Goal: Task Accomplishment & Management: Complete application form

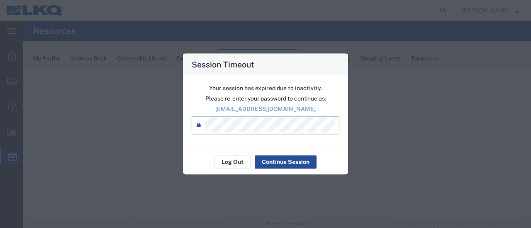
select select "28716"
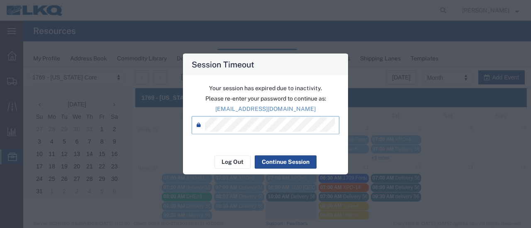
scroll to position [41, 0]
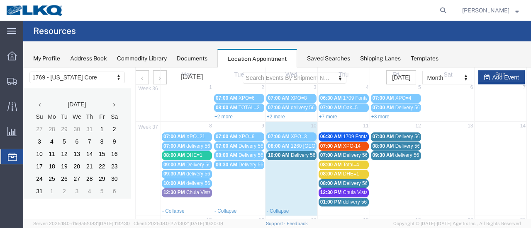
click at [337, 182] on span "08:00 AM" at bounding box center [331, 184] width 22 height 6
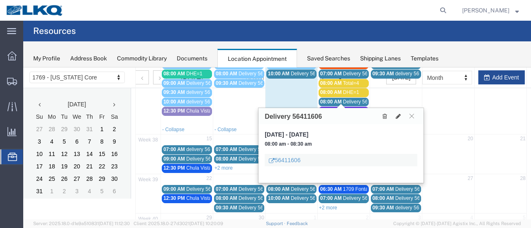
scroll to position [124, 0]
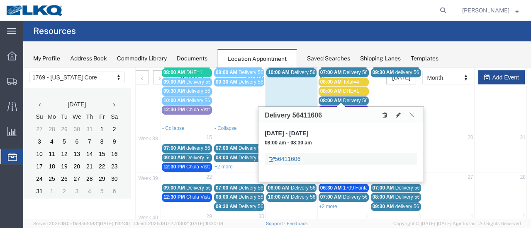
click at [283, 156] on link "56411606" at bounding box center [285, 159] width 32 height 8
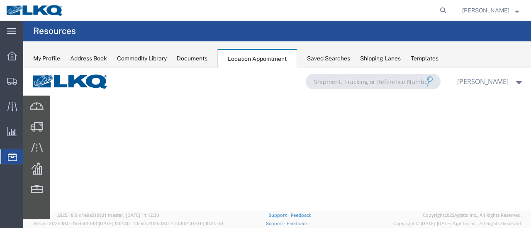
scroll to position [0, 0]
click at [194, 64] on div "My Profile Address Book Commodity Library Documents Location Appointment Saved …" at bounding box center [276, 54] width 507 height 26
click at [189, 60] on div "Documents" at bounding box center [192, 58] width 31 height 9
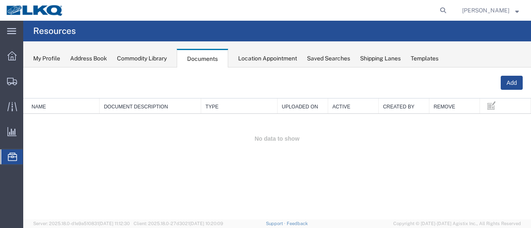
click at [259, 55] on div "Location Appointment" at bounding box center [267, 58] width 59 height 9
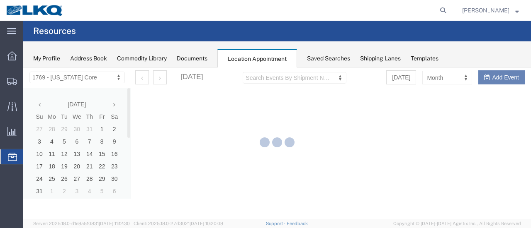
select select "28716"
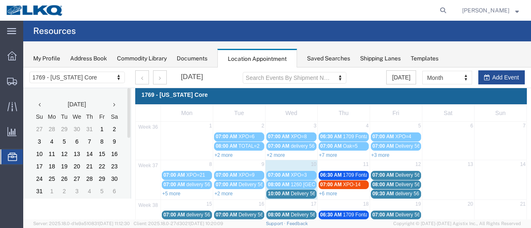
scroll to position [83, 0]
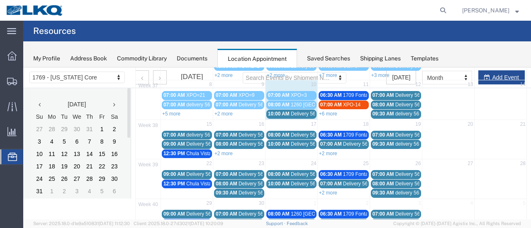
click at [324, 112] on link "+6 more" at bounding box center [328, 114] width 18 height 6
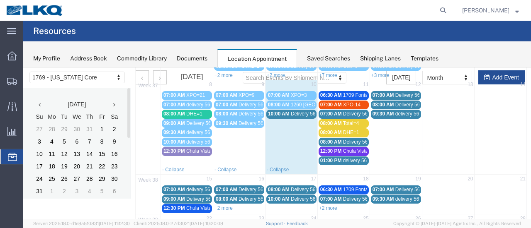
click at [339, 139] on div "08:00 AM Delivery 56411606" at bounding box center [343, 142] width 47 height 6
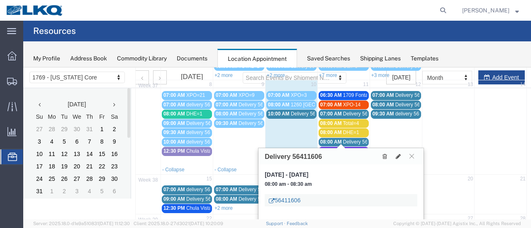
drag, startPoint x: 303, startPoint y: 204, endPoint x: 280, endPoint y: 201, distance: 23.0
click at [275, 202] on div "56411606" at bounding box center [340, 200] width 153 height 12
copy link "56411606"
click at [449, 11] on icon at bounding box center [443, 11] width 12 height 12
paste input "56411606"
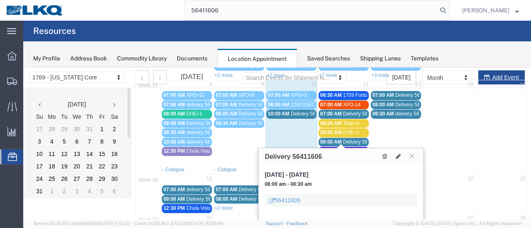
type input "56411606"
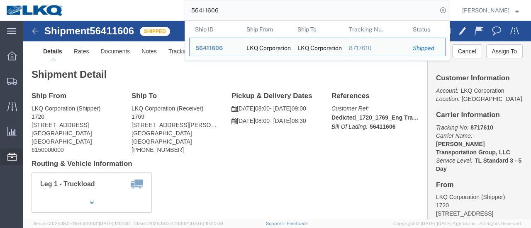
click at [0, 0] on span "Location Appointment" at bounding box center [0, 0] width 0 height 0
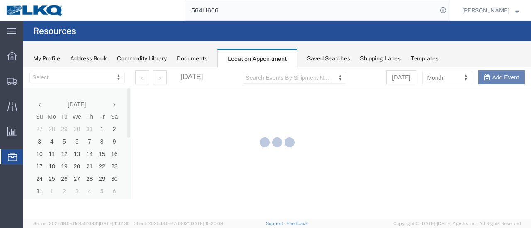
select select "28716"
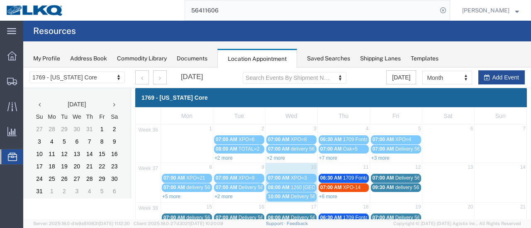
click at [319, 195] on link "+6 more" at bounding box center [328, 197] width 18 height 6
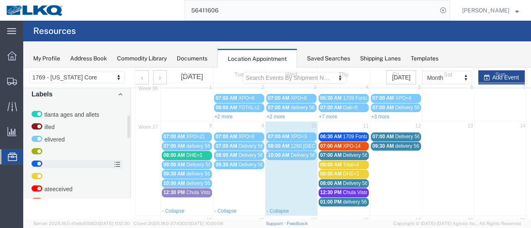
scroll to position [110, 0]
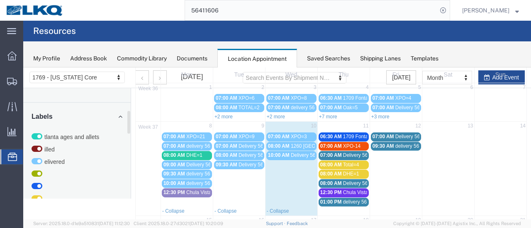
click at [120, 114] on icon at bounding box center [120, 116] width 4 height 7
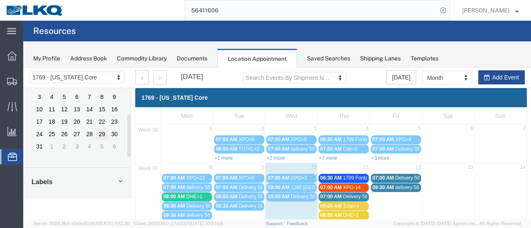
scroll to position [90, 0]
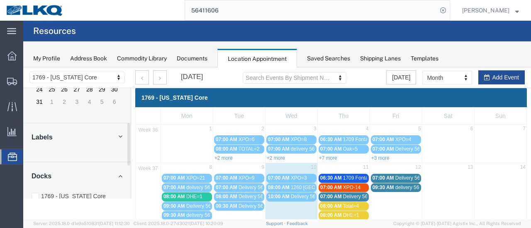
click at [121, 138] on icon at bounding box center [120, 137] width 4 height 7
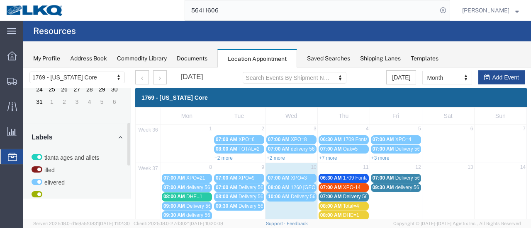
scroll to position [233, 0]
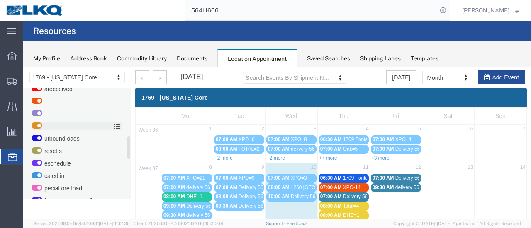
click at [45, 127] on label at bounding box center [77, 126] width 91 height 8
click at [23, 68] on input "checkbox" at bounding box center [23, 68] width 0 height 0
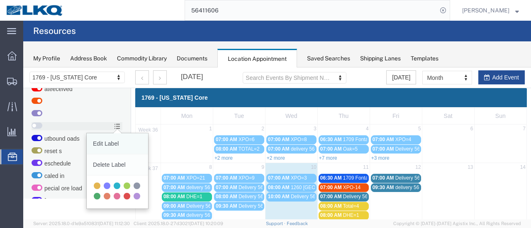
click at [104, 147] on link "Edit Label" at bounding box center [117, 143] width 61 height 21
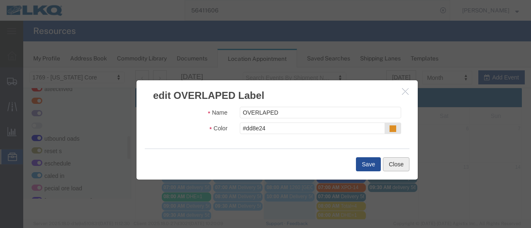
click at [392, 163] on button "Close" at bounding box center [396, 165] width 27 height 14
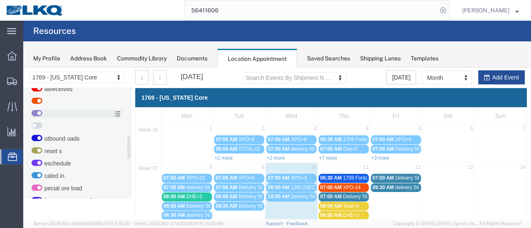
click at [58, 114] on label at bounding box center [77, 114] width 91 height 8
click at [23, 68] on input "checkbox" at bounding box center [23, 68] width 0 height 0
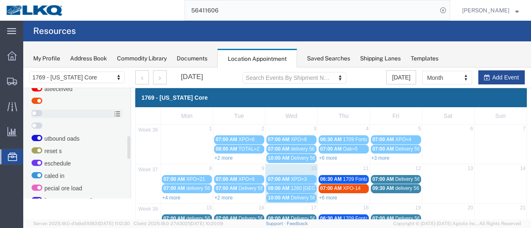
click at [59, 114] on label at bounding box center [77, 114] width 91 height 8
click at [23, 68] on input "checkbox" at bounding box center [23, 68] width 0 height 0
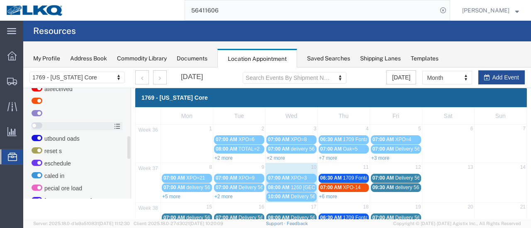
click at [44, 123] on label at bounding box center [77, 126] width 91 height 8
click at [23, 68] on input "checkbox" at bounding box center [23, 68] width 0 height 0
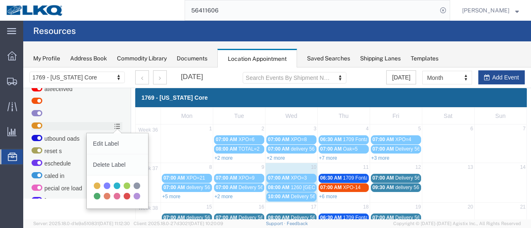
click at [117, 126] on icon at bounding box center [117, 127] width 6 height 6
click at [23, 68] on input "checkbox" at bounding box center [23, 68] width 0 height 0
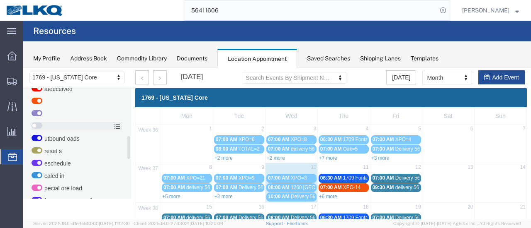
click at [103, 128] on label at bounding box center [77, 126] width 91 height 8
click at [23, 68] on input "checkbox" at bounding box center [23, 68] width 0 height 0
click at [117, 112] on icon at bounding box center [117, 114] width 6 height 6
click at [23, 68] on input "checkbox" at bounding box center [23, 68] width 0 height 0
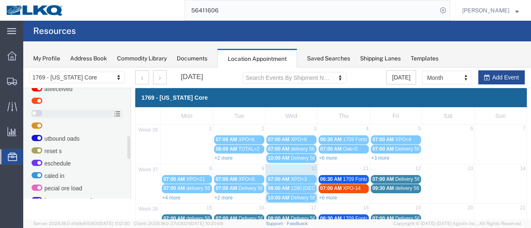
click at [117, 112] on icon at bounding box center [117, 114] width 6 height 6
click at [23, 68] on input "checkbox" at bounding box center [23, 68] width 0 height 0
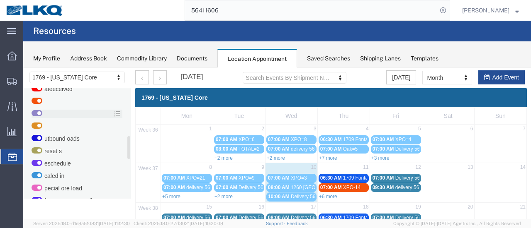
click at [104, 113] on label at bounding box center [77, 114] width 91 height 8
click at [23, 68] on input "checkbox" at bounding box center [23, 68] width 0 height 0
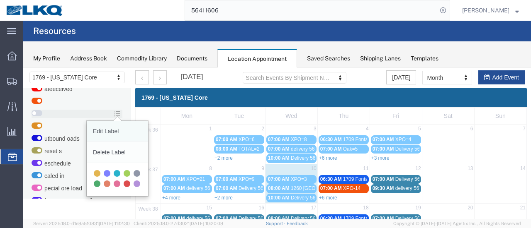
click at [106, 131] on link "Edit Label" at bounding box center [117, 131] width 61 height 21
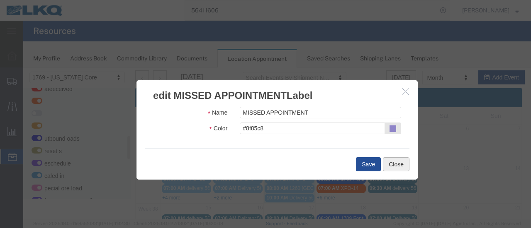
click at [393, 165] on button "Close" at bounding box center [396, 165] width 27 height 14
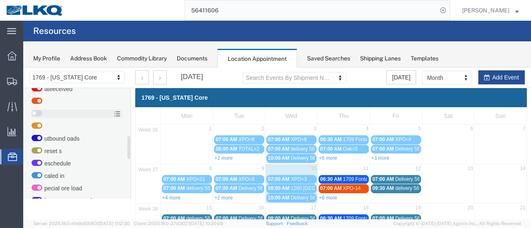
click at [98, 115] on label at bounding box center [77, 114] width 91 height 8
click at [23, 68] on input "checkbox" at bounding box center [23, 68] width 0 height 0
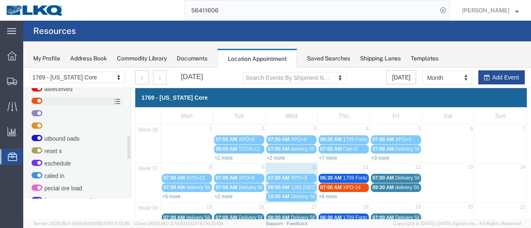
click at [92, 101] on label at bounding box center [77, 101] width 91 height 8
click at [23, 68] on input "checkbox" at bounding box center [23, 68] width 0 height 0
click at [94, 101] on label at bounding box center [77, 101] width 91 height 8
click at [23, 68] on input "checkbox" at bounding box center [23, 68] width 0 height 0
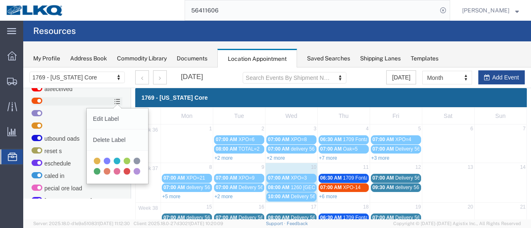
click at [119, 99] on icon at bounding box center [117, 102] width 6 height 6
click at [23, 68] on input "checkbox" at bounding box center [23, 68] width 0 height 0
click at [104, 117] on link "Edit Label" at bounding box center [117, 119] width 61 height 21
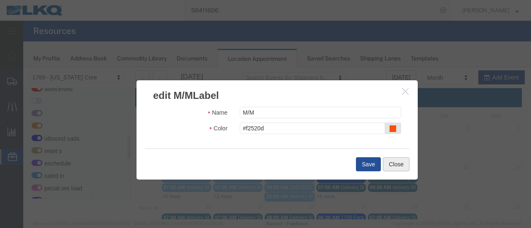
click at [401, 164] on button "Close" at bounding box center [396, 165] width 27 height 14
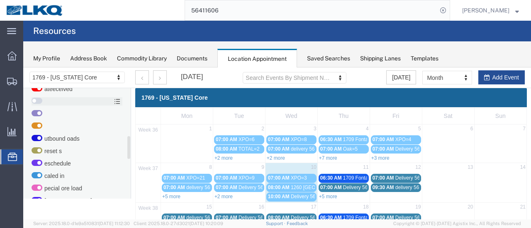
click at [79, 104] on label at bounding box center [77, 101] width 91 height 8
click at [23, 68] on input "checkbox" at bounding box center [23, 68] width 0 height 0
click at [147, 145] on td at bounding box center [148, 149] width 25 height 9
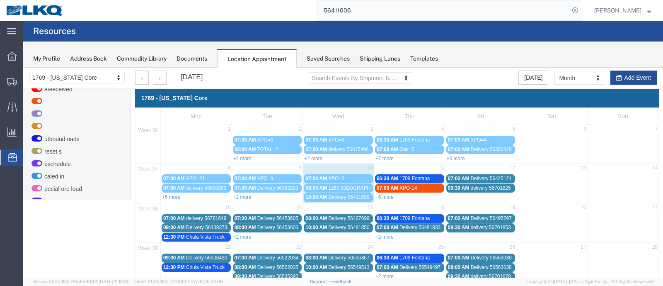
scroll to position [233, 0]
drag, startPoint x: 478, startPoint y: 122, endPoint x: 101, endPoint y: 178, distance: 380.6
click at [101, 178] on label "caled in" at bounding box center [77, 176] width 91 height 8
click at [23, 68] on input "caled in" at bounding box center [23, 68] width 0 height 0
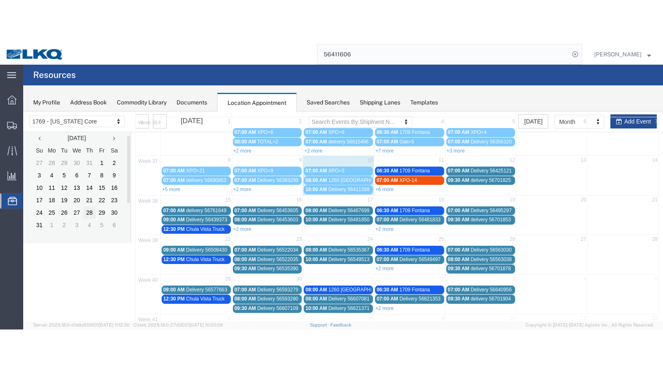
scroll to position [107, 0]
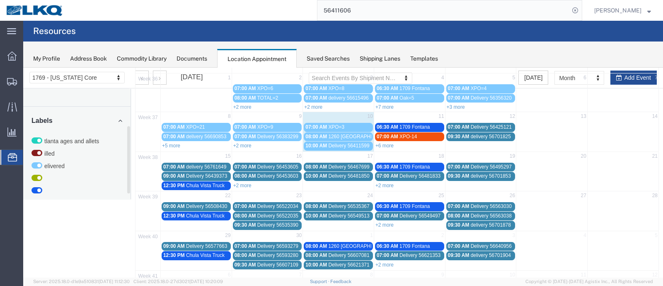
drag, startPoint x: 99, startPoint y: 109, endPoint x: 56, endPoint y: 109, distance: 43.9
click at [58, 109] on div "Labels tlanta ages and allets illed elivered ateeceived utbound oads reset s es…" at bounding box center [76, 252] width 107 height 290
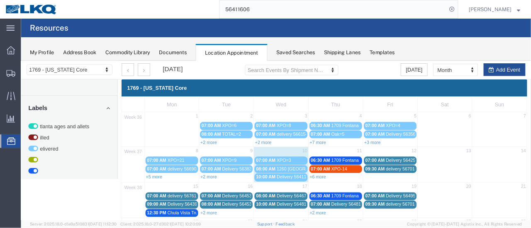
scroll to position [107, 0]
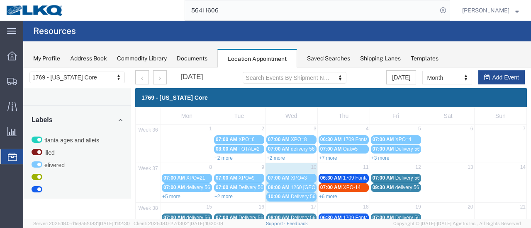
drag, startPoint x: 679, startPoint y: 70, endPoint x: 92, endPoint y: 160, distance: 593.7
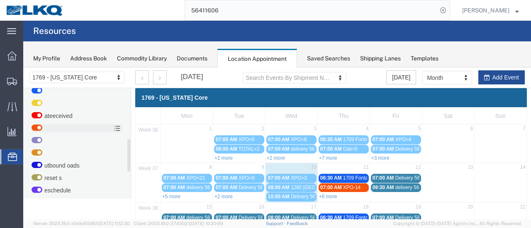
scroll to position [45, 0]
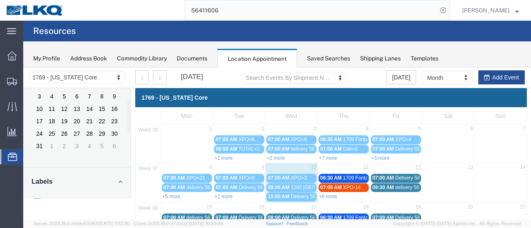
click at [332, 196] on link "+6 more" at bounding box center [328, 197] width 18 height 6
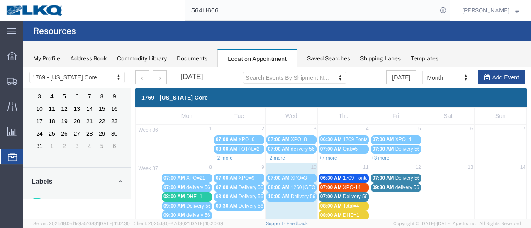
scroll to position [83, 0]
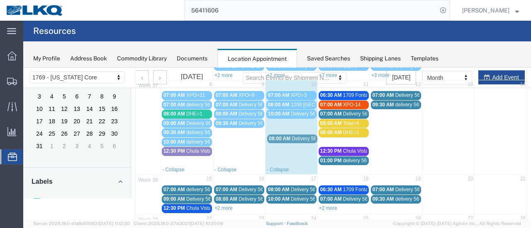
drag, startPoint x: 342, startPoint y: 140, endPoint x: 293, endPoint y: 137, distance: 49.8
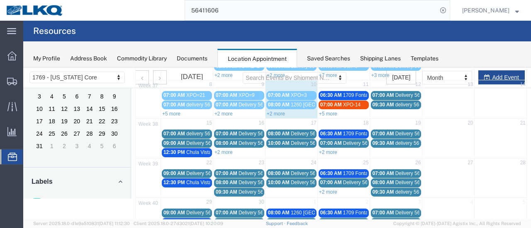
click at [277, 113] on link "+2 more" at bounding box center [276, 114] width 18 height 6
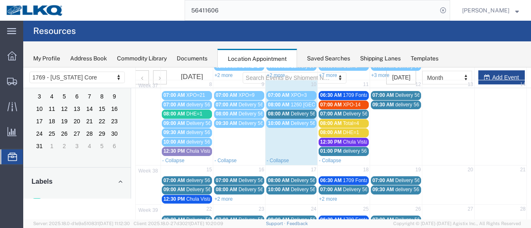
click at [292, 114] on span "Delivery 56411606" at bounding box center [311, 114] width 41 height 6
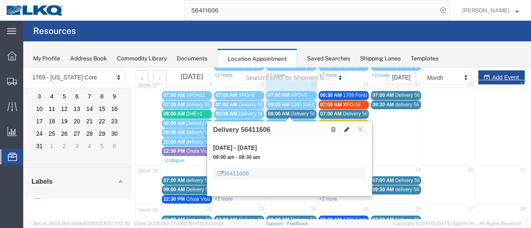
click at [346, 129] on icon at bounding box center [346, 130] width 5 height 6
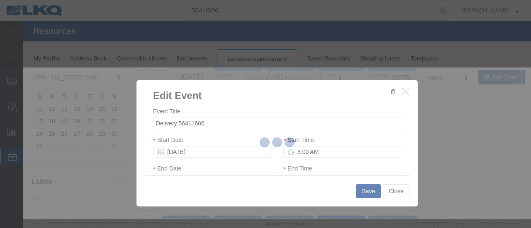
select select
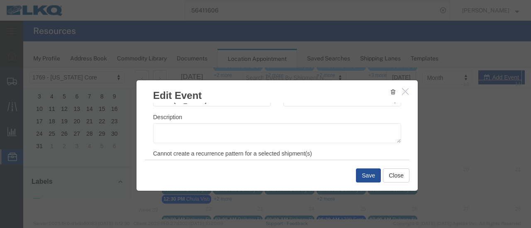
scroll to position [124, 0]
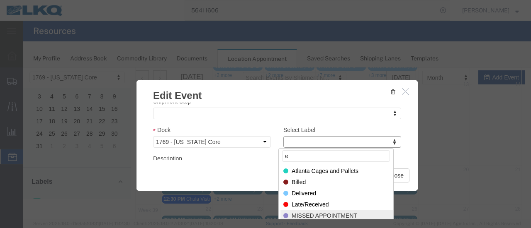
type input "e"
select select "100"
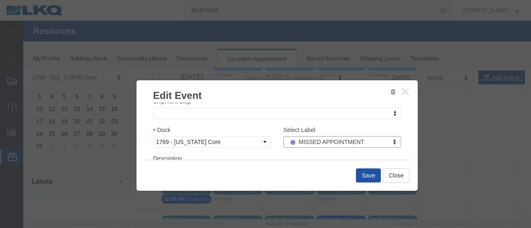
click at [361, 180] on button "Save" at bounding box center [368, 176] width 25 height 14
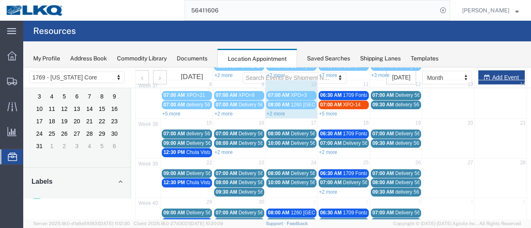
scroll to position [53, 0]
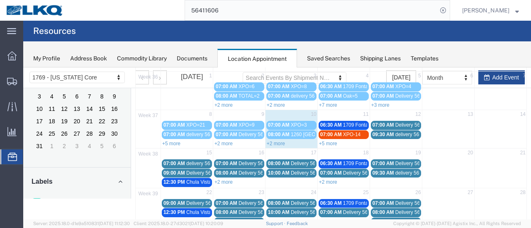
click at [273, 141] on link "+2 more" at bounding box center [276, 144] width 18 height 6
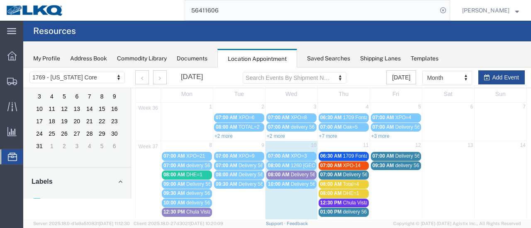
scroll to position [0, 0]
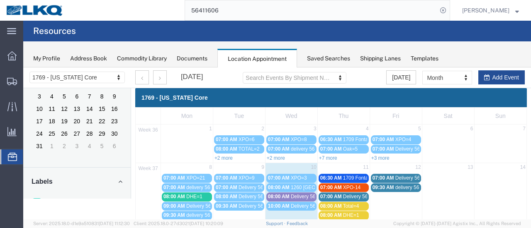
click at [423, 8] on input "56411606" at bounding box center [311, 10] width 252 height 20
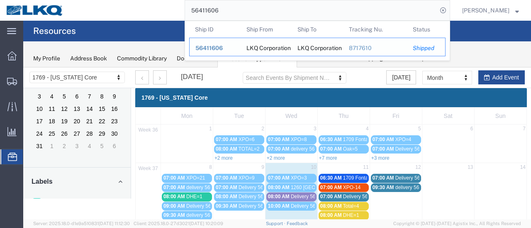
click at [223, 47] on span "56411606" at bounding box center [208, 48] width 27 height 7
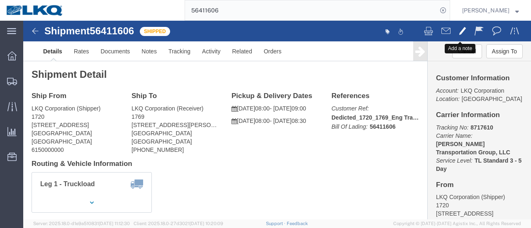
click span
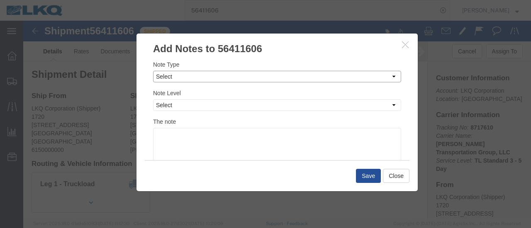
click select "Select Approval Bid Notes Carrier Change Notes Claim Notes Content Hazmat Notes…"
click h3 "Add Notes to 56411606"
click select "Select Private to Account Private to Vendor Public"
click select "Select Approval Bid Notes Carrier Change Notes Claim Notes Content Hazmat Notes…"
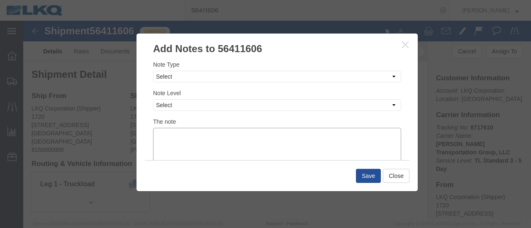
click textarea
type textarea "delivered day early"
click button "Save"
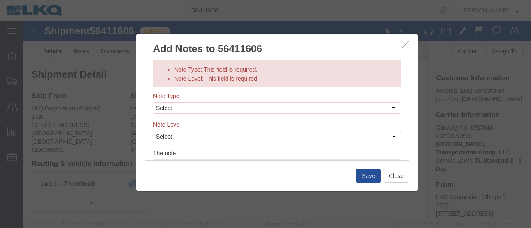
click label "Note Type: This field is required."
click select "Select Approval Bid Notes Carrier Change Notes Claim Notes Content Hazmat Notes…"
select select "DELIVERY_NOTES"
click select "Select Approval Bid Notes Carrier Change Notes Claim Notes Content Hazmat Notes…"
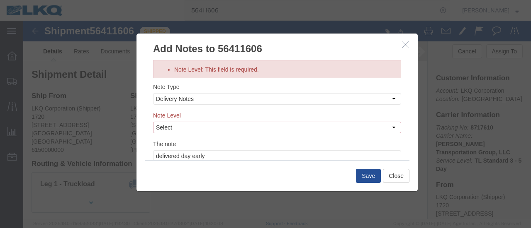
click select "Select Private to Account Private to Vendor Public"
select select "PUBLIC"
click select "Select Private to Account Private to Vendor Public"
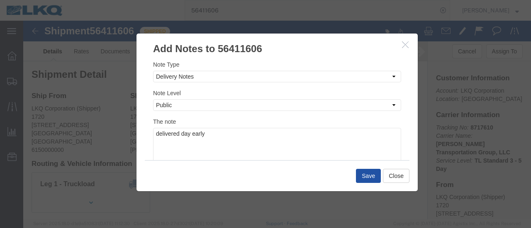
click button "Save"
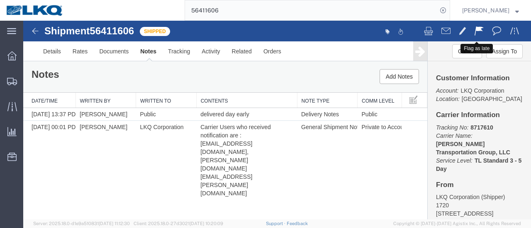
click at [474, 31] on span at bounding box center [478, 31] width 9 height 10
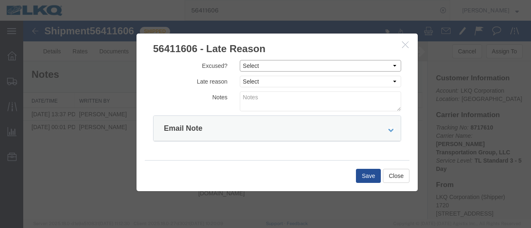
click at [308, 67] on select "Select Excused Not Excused" at bounding box center [320, 66] width 161 height 12
click at [266, 103] on textarea at bounding box center [320, 102] width 161 height 20
click at [269, 81] on select "Select Bad Carrier Data Carrier Admin Error Delay Accident Driver Error Lack of…" at bounding box center [320, 82] width 161 height 12
select select "DRIVER_ERROR"
click at [240, 76] on select "Select Bad Carrier Data Carrier Admin Error Delay Accident Driver Error Lack of…" at bounding box center [320, 82] width 161 height 12
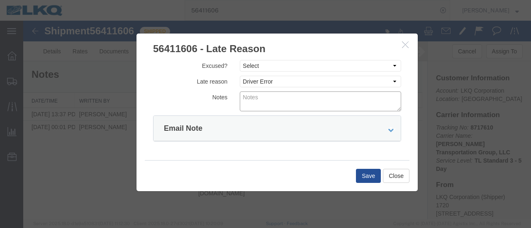
click at [266, 101] on textarea at bounding box center [320, 102] width 161 height 20
click at [266, 104] on textarea "either the driver believed his dispatcher or is speaking with forked tounge to …" at bounding box center [320, 102] width 161 height 20
drag, startPoint x: 266, startPoint y: 104, endPoint x: 242, endPoint y: 133, distance: 37.4
click at [246, 129] on div "Email Note" at bounding box center [276, 128] width 247 height 25
click at [272, 107] on textarea "either the driver believed his dispatcher or is speaking with forked tounge to …" at bounding box center [320, 102] width 161 height 20
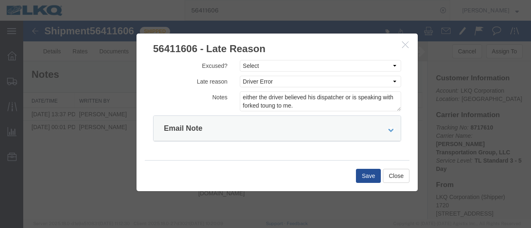
drag, startPoint x: 335, startPoint y: 116, endPoint x: 259, endPoint y: 134, distance: 77.6
click at [259, 134] on div "Email Note" at bounding box center [276, 128] width 247 height 25
click at [264, 107] on textarea "either the driver believed his dispatcher or is speaking with forked toung to m…" at bounding box center [320, 102] width 161 height 20
click at [268, 107] on textarea "either the driver believed his dispatcher or is speaking with forked toung to m…" at bounding box center [320, 102] width 161 height 20
drag, startPoint x: 265, startPoint y: 107, endPoint x: 253, endPoint y: 135, distance: 29.9
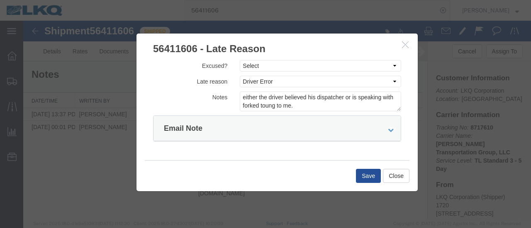
click at [254, 135] on div "Email Note" at bounding box center [276, 128] width 247 height 25
click at [261, 109] on textarea "either the driver believed his dispatcher or is speaking with forked toung to m…" at bounding box center [320, 102] width 161 height 20
click at [267, 106] on textarea "either the driver believed his dispatcher or is speaking with forked tung to me." at bounding box center [320, 102] width 161 height 20
click at [276, 133] on div "Email Note" at bounding box center [276, 128] width 247 height 25
click at [263, 107] on textarea "either the driver believed his dispatcher or is speaking with forked tunge to m…" at bounding box center [320, 102] width 161 height 20
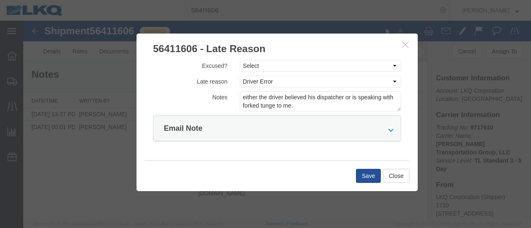
click at [274, 134] on div "Email Note" at bounding box center [276, 128] width 247 height 25
click at [267, 108] on textarea "either the driver believed his dispatcher or is speaking with forked tunge to m…" at bounding box center [320, 102] width 161 height 20
click at [270, 107] on textarea "either the driver believed his dispatcher or is speaking with forked tunge to m…" at bounding box center [320, 102] width 161 height 20
drag, startPoint x: 264, startPoint y: 107, endPoint x: 238, endPoint y: 137, distance: 39.8
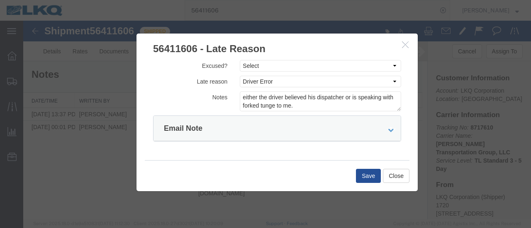
click at [238, 137] on div "Email Note" at bounding box center [276, 128] width 247 height 25
click at [259, 106] on textarea "either the driver believed his dispatcher or is speaking with forked tunge to m…" at bounding box center [320, 102] width 161 height 20
type textarea "either the driver believed his dispatcher or is speaking with forked tongue to …"
click at [255, 157] on div "Excused? Select Excused Not Excused Late reason Select Bad Carrier Data Carrier…" at bounding box center [276, 108] width 281 height 104
click at [370, 177] on button "Save" at bounding box center [368, 176] width 25 height 14
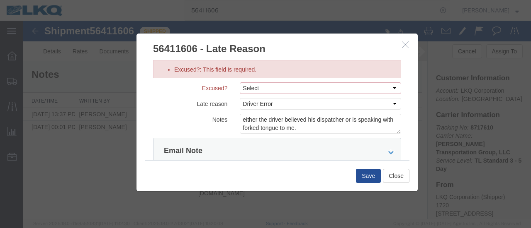
click at [276, 87] on select "Select Excused Not Excused" at bounding box center [320, 88] width 161 height 12
select select "NOT_EXCUSED"
click at [240, 82] on select "Select Excused Not Excused" at bounding box center [320, 88] width 161 height 12
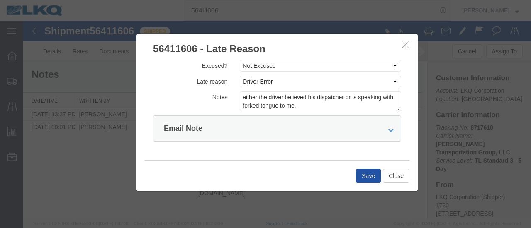
click at [370, 175] on button "Save" at bounding box center [368, 176] width 25 height 14
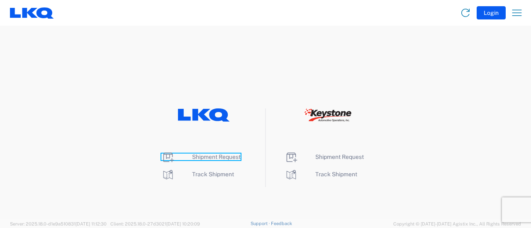
click at [207, 159] on span "Shipment Request" at bounding box center [216, 157] width 48 height 7
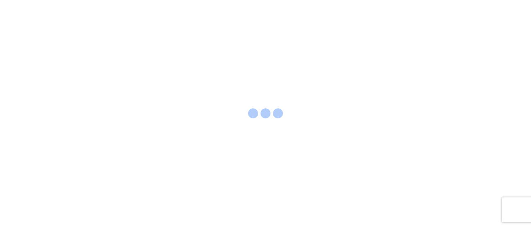
select select "FULL"
select select "LBS"
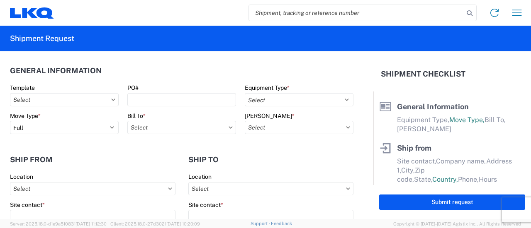
click at [307, 11] on input "search" at bounding box center [356, 13] width 215 height 16
paste input "56280526"
type input "56280526"
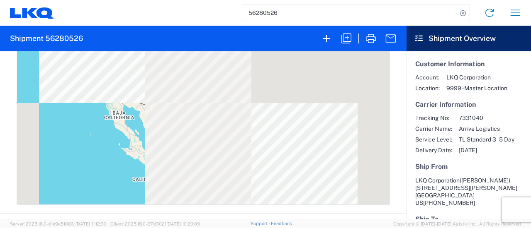
scroll to position [415, 0]
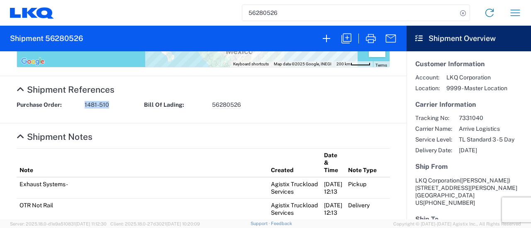
drag, startPoint x: 109, startPoint y: 107, endPoint x: 78, endPoint y: 108, distance: 31.5
click at [78, 108] on div "Purchase Order: 1481-510 Bill Of Lading: 56280526" at bounding box center [203, 108] width 382 height 14
copy div "1481-510"
click at [347, 37] on icon "button" at bounding box center [345, 38] width 13 height 13
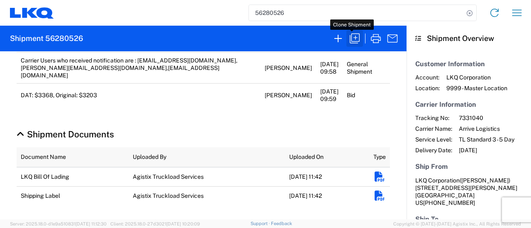
scroll to position [414, 0]
select select "FULL"
select select "US"
select select "LBS"
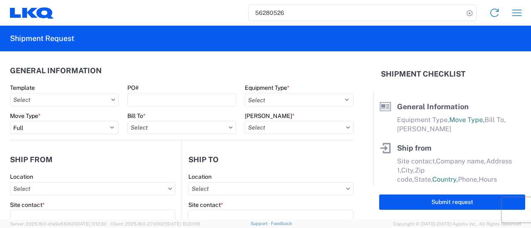
select select "STDV"
type input "Krisann Metzger"
type input "LKQ Corporation"
type input "[STREET_ADDRESS][PERSON_NAME]"
type input "[GEOGRAPHIC_DATA]"
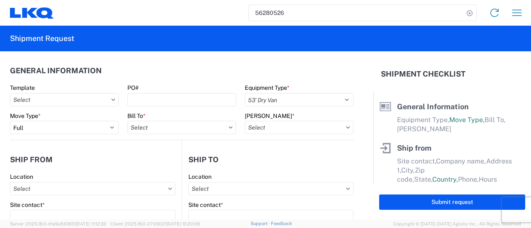
type input "91761"
type input "kemetzger@lkqcorp.com"
type input "Shipping"
type input "TECHEMET"
type input "6025 GENOA RED BLUFF RD"
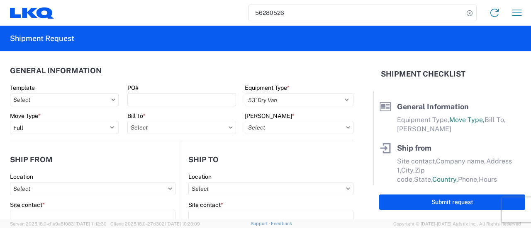
type input "Pasadena"
type input "77507"
type input "marc metzger"
type input "[EMAIL_ADDRESS][DOMAIN_NAME]"
type input "908-208-2658"
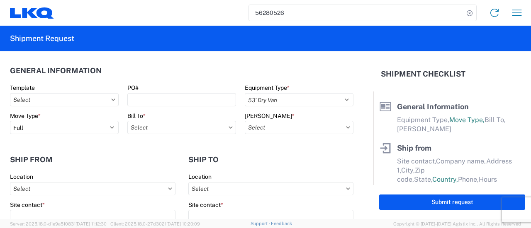
type input "2025-07-25"
type textarea "OTR Not Rail"
type input "40298"
type input "Exhaust Systems"
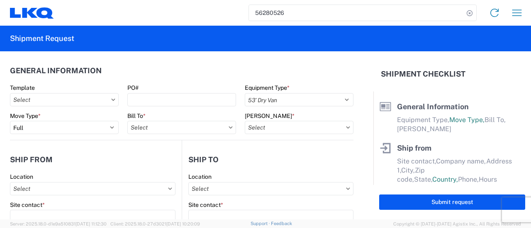
type input "36"
type input "0"
select select "US"
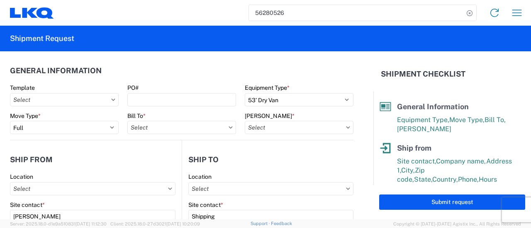
type input "1481 - Precious Metals - Master Mining"
type input "1481-6300-66000-0000 - 1481 Freight Out"
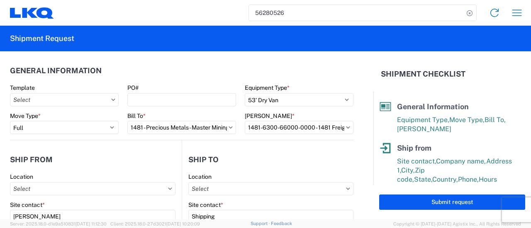
type input "1481 - Precious Metals - Master Mining"
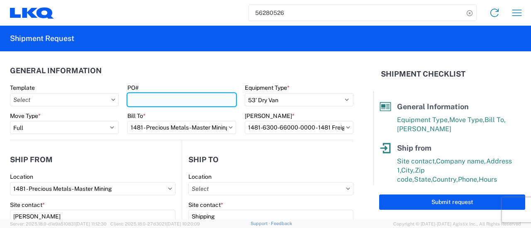
drag, startPoint x: 138, startPoint y: 98, endPoint x: 156, endPoint y: 97, distance: 17.5
click at [138, 98] on input "PO#" at bounding box center [181, 99] width 109 height 13
paste input "1481-510"
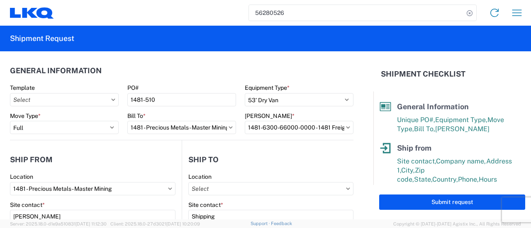
click at [162, 61] on header "General Information" at bounding box center [181, 70] width 343 height 19
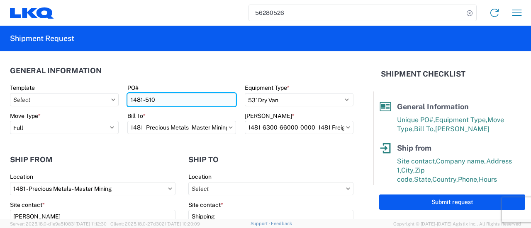
drag, startPoint x: 130, startPoint y: 100, endPoint x: 134, endPoint y: 104, distance: 5.0
click at [133, 100] on input "1481-510" at bounding box center [181, 99] width 109 height 13
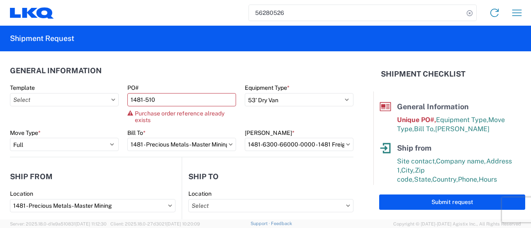
click at [194, 59] on agx-general-info "General Information Template PO# 1481-510 Purchase order reference already exis…" at bounding box center [181, 104] width 343 height 106
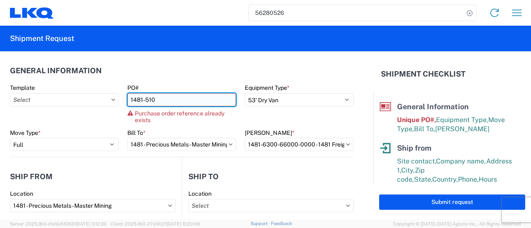
click at [154, 103] on input "1481-510" at bounding box center [181, 99] width 109 height 13
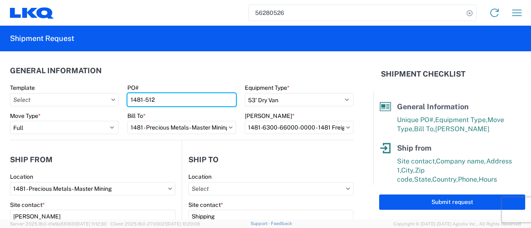
type input "1481-512"
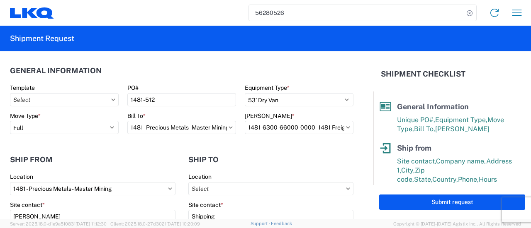
click at [120, 63] on header "General Information" at bounding box center [181, 70] width 343 height 19
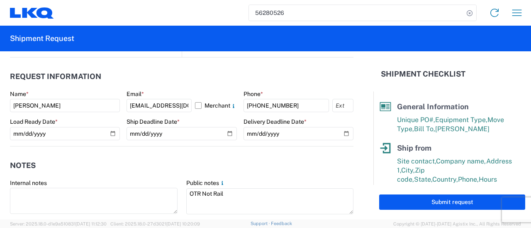
scroll to position [456, 0]
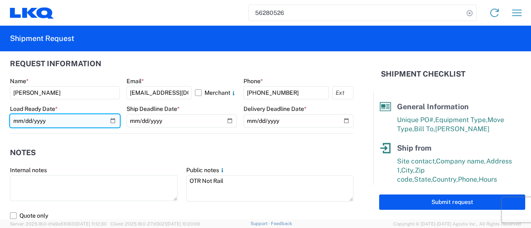
click at [109, 121] on input "2025-07-25" at bounding box center [65, 120] width 110 height 13
type input "2025-09-12"
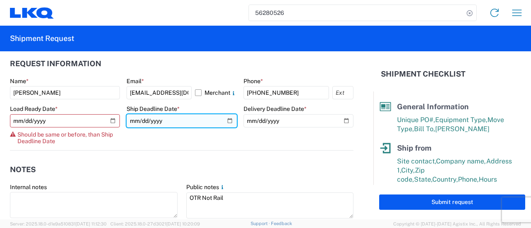
click at [227, 118] on input "2025-07-25" at bounding box center [181, 120] width 110 height 13
type input "2025-09-12"
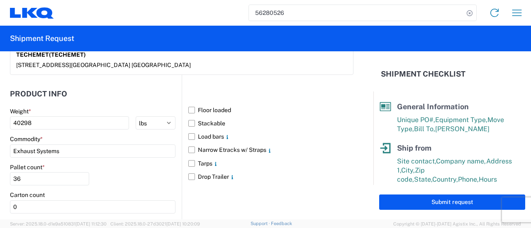
scroll to position [746, 0]
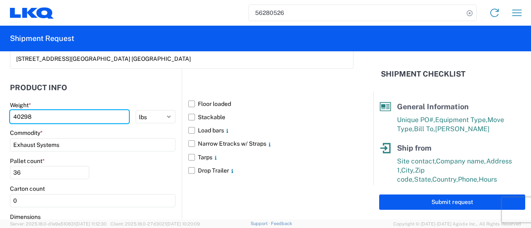
drag, startPoint x: 32, startPoint y: 116, endPoint x: 0, endPoint y: 109, distance: 32.1
click at [0, 109] on form "General Information Template PO# 1481-512 Equipment Type * Select 53’ Dry Van F…" at bounding box center [186, 135] width 373 height 168
type input "36692"
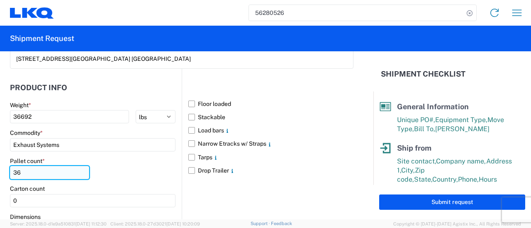
click at [33, 172] on input "36" at bounding box center [49, 172] width 79 height 13
type input "33"
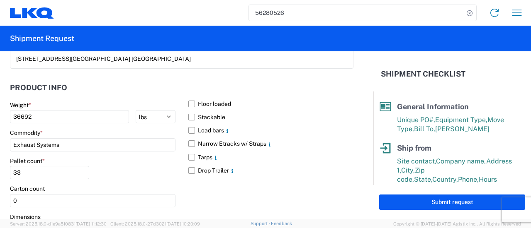
click at [121, 169] on div "Pallet count * 33" at bounding box center [92, 172] width 165 height 28
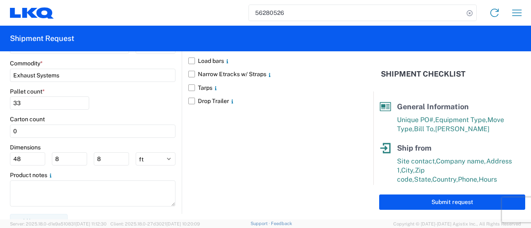
scroll to position [823, 0]
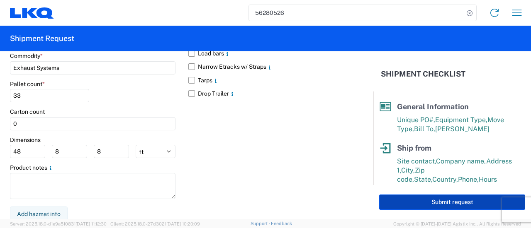
click at [437, 203] on button "Submit request" at bounding box center [452, 202] width 146 height 15
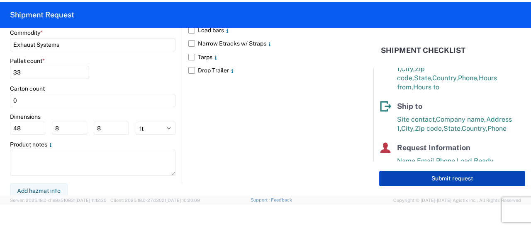
scroll to position [24, 0]
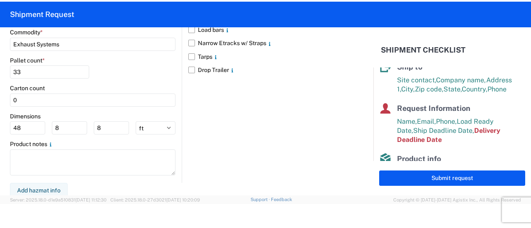
click at [310, 157] on div "Floor loaded Stackable Load bars Narrow Etracks w/ Straps Tarps Drop Trailer" at bounding box center [268, 75] width 172 height 215
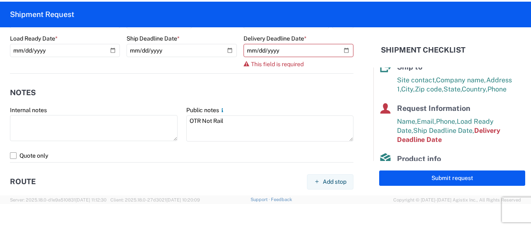
scroll to position [419, 0]
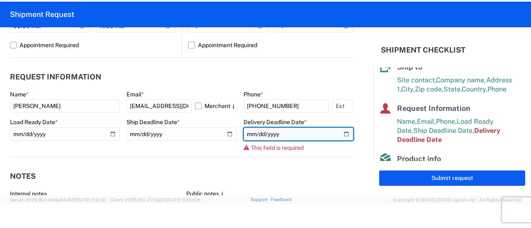
click at [339, 133] on input "date" at bounding box center [298, 134] width 110 height 13
type input "2025-09-30"
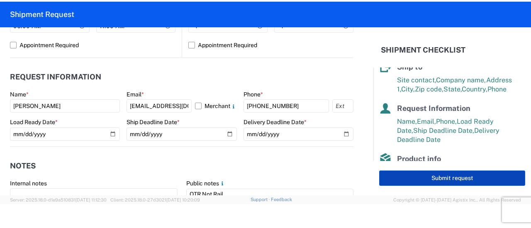
click at [431, 179] on button "Submit request" at bounding box center [452, 178] width 146 height 15
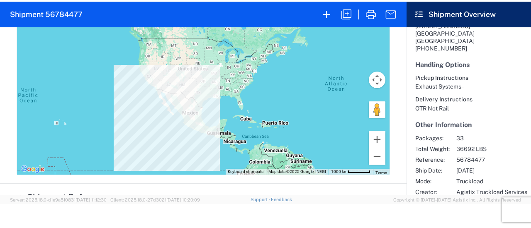
scroll to position [373, 0]
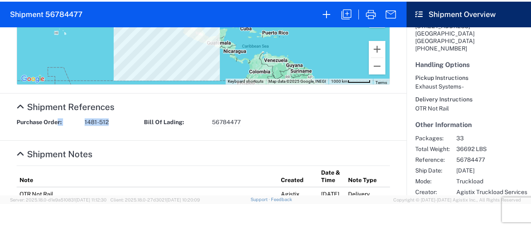
drag, startPoint x: 108, startPoint y: 122, endPoint x: 65, endPoint y: 118, distance: 42.9
click at [59, 117] on agx-collapsable-section "Shipment References Purchase Order: 1481-512 Bill Of Lading: 56784477" at bounding box center [203, 117] width 406 height 47
click at [93, 119] on span "1481-512" at bounding box center [97, 123] width 24 height 8
